Goal: Information Seeking & Learning: Find specific page/section

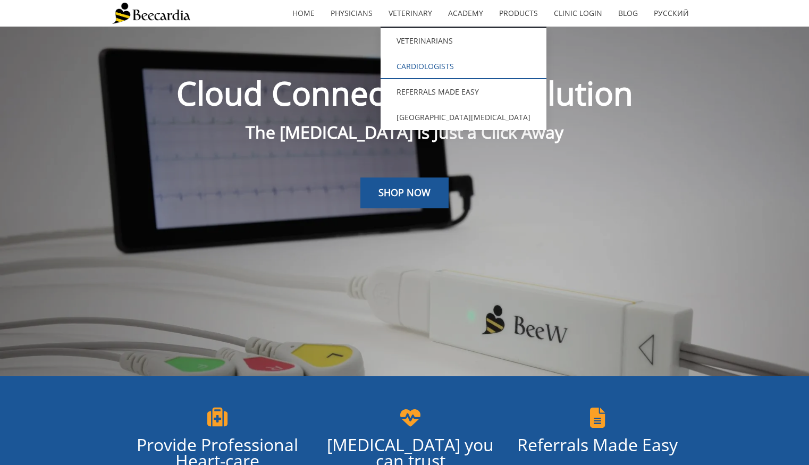
click at [423, 72] on link "Cardiologists" at bounding box center [464, 67] width 166 height 26
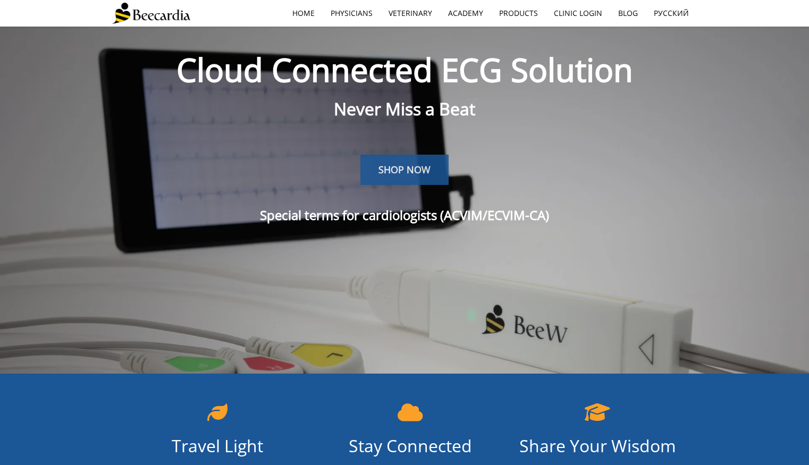
click at [400, 171] on span "SHOP NOW" at bounding box center [405, 169] width 52 height 13
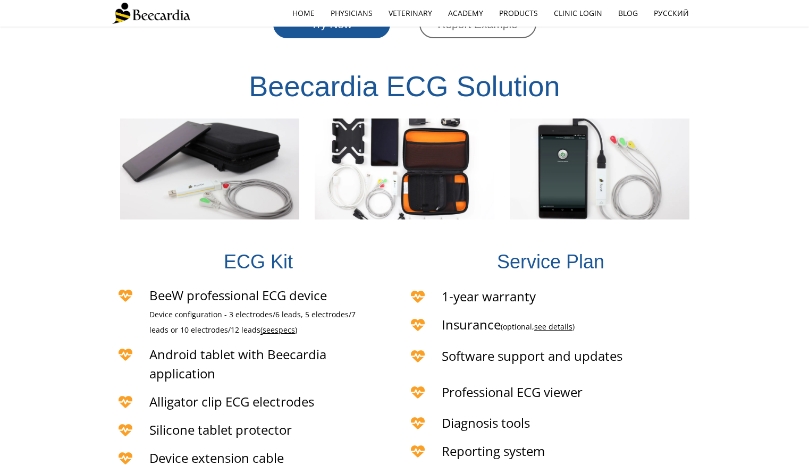
scroll to position [2057, 0]
